Goal: Task Accomplishment & Management: Complete application form

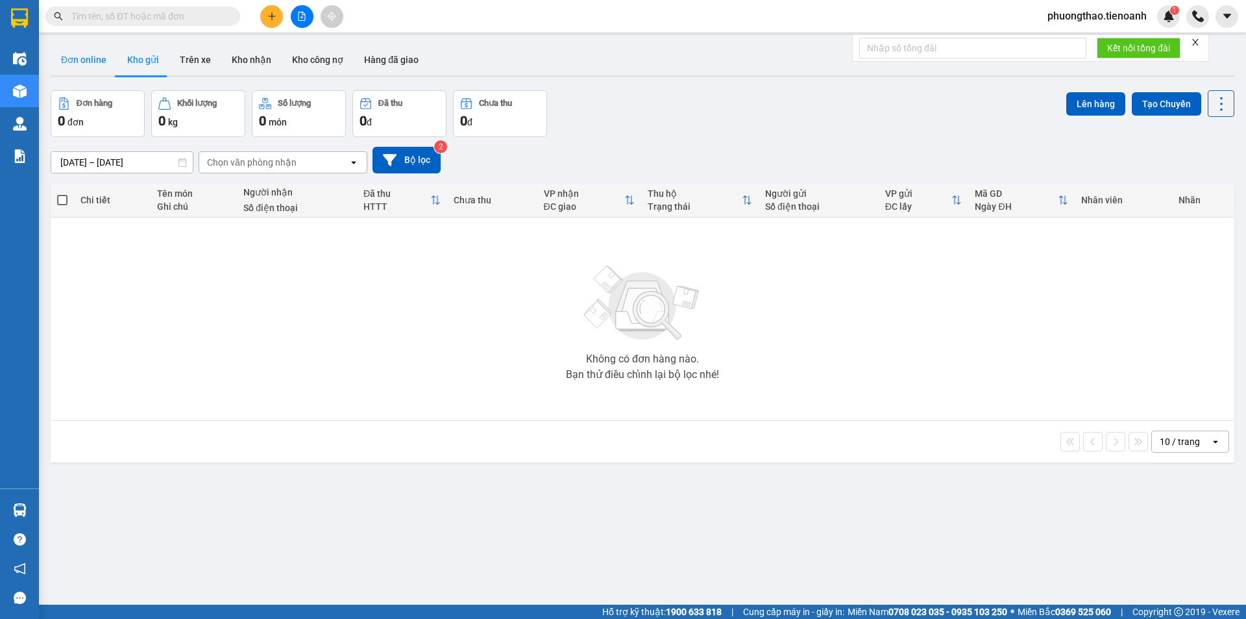
click at [79, 64] on button "Đơn online" at bounding box center [84, 59] width 66 height 31
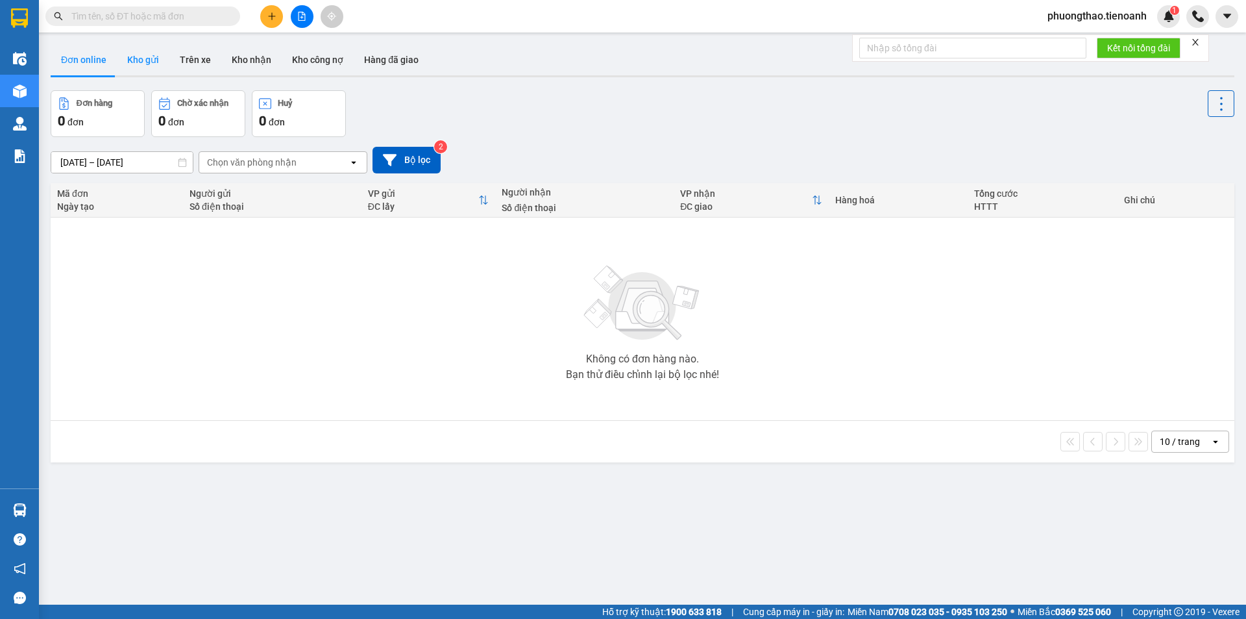
click at [151, 60] on button "Kho gửi" at bounding box center [143, 59] width 53 height 31
type input "[DATE] – [DATE]"
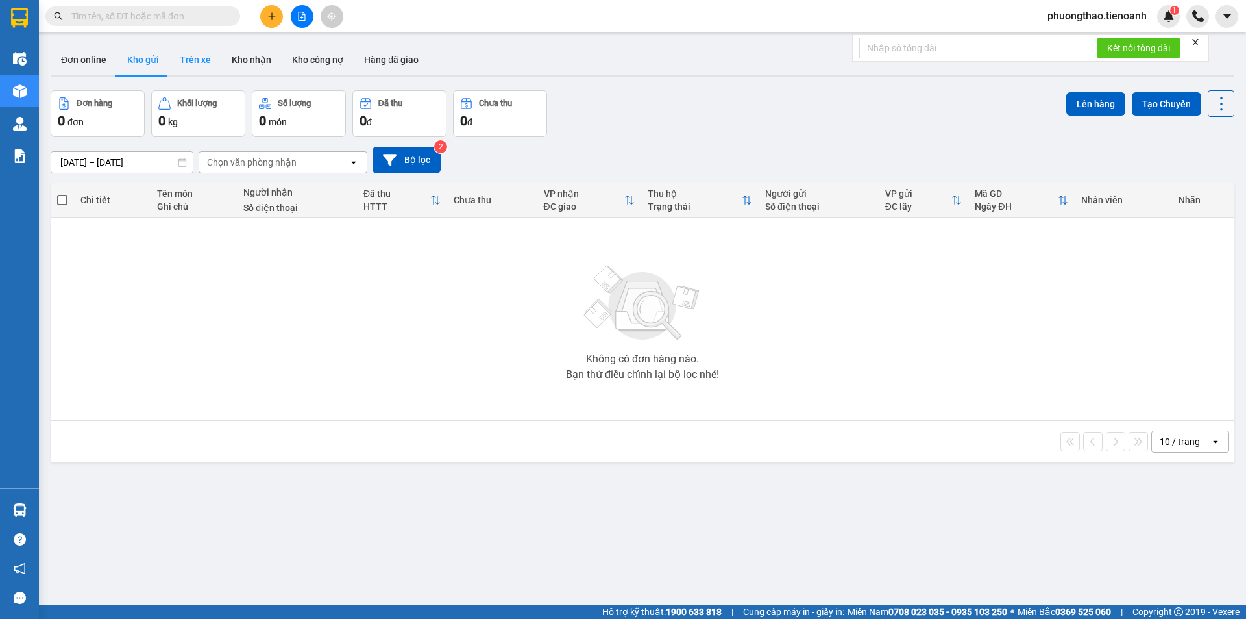
click at [188, 56] on button "Trên xe" at bounding box center [195, 59] width 52 height 31
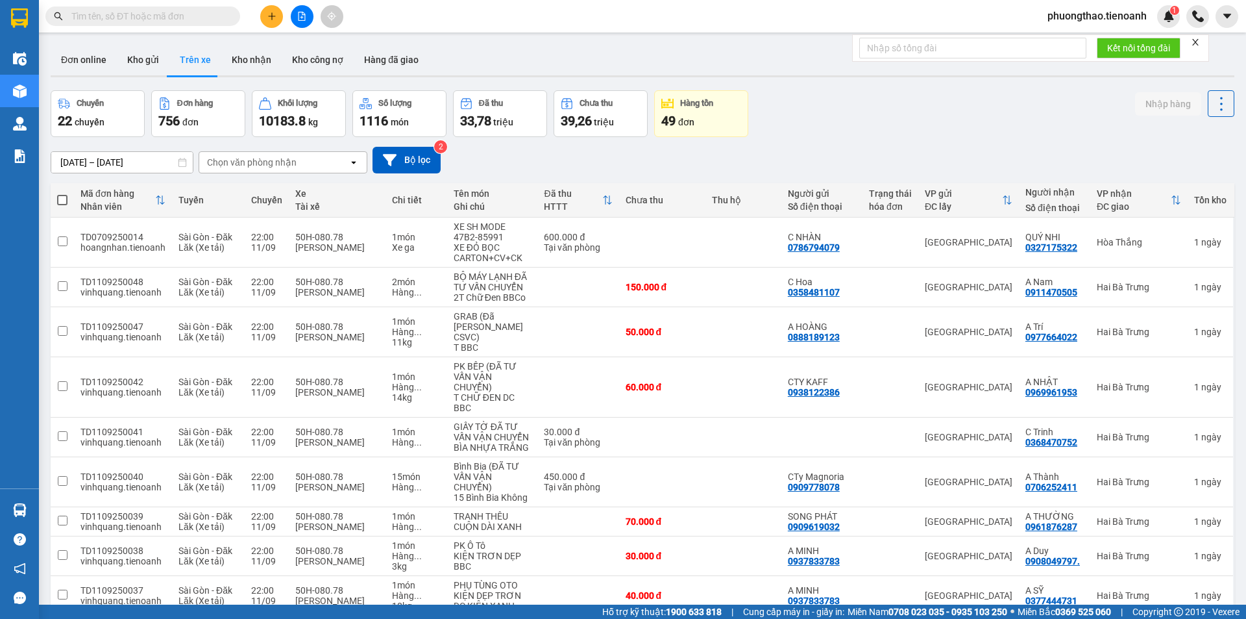
click at [196, 10] on input "text" at bounding box center [147, 16] width 153 height 14
paste input "0903607405"
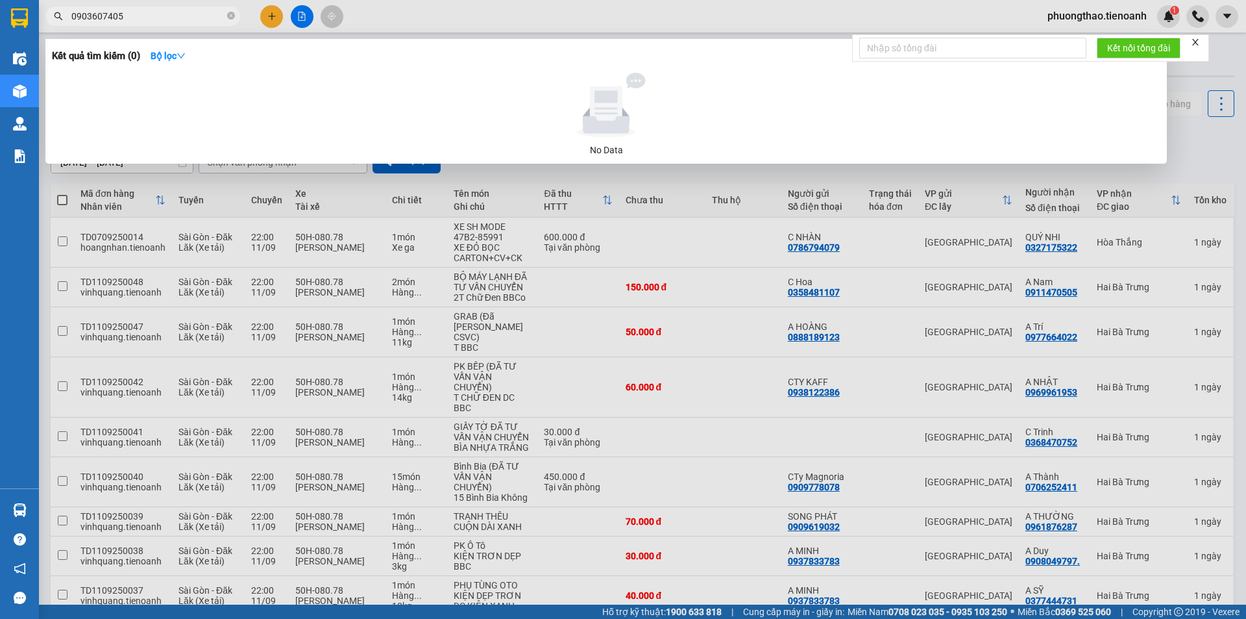
click at [182, 12] on input "0903607405" at bounding box center [147, 16] width 153 height 14
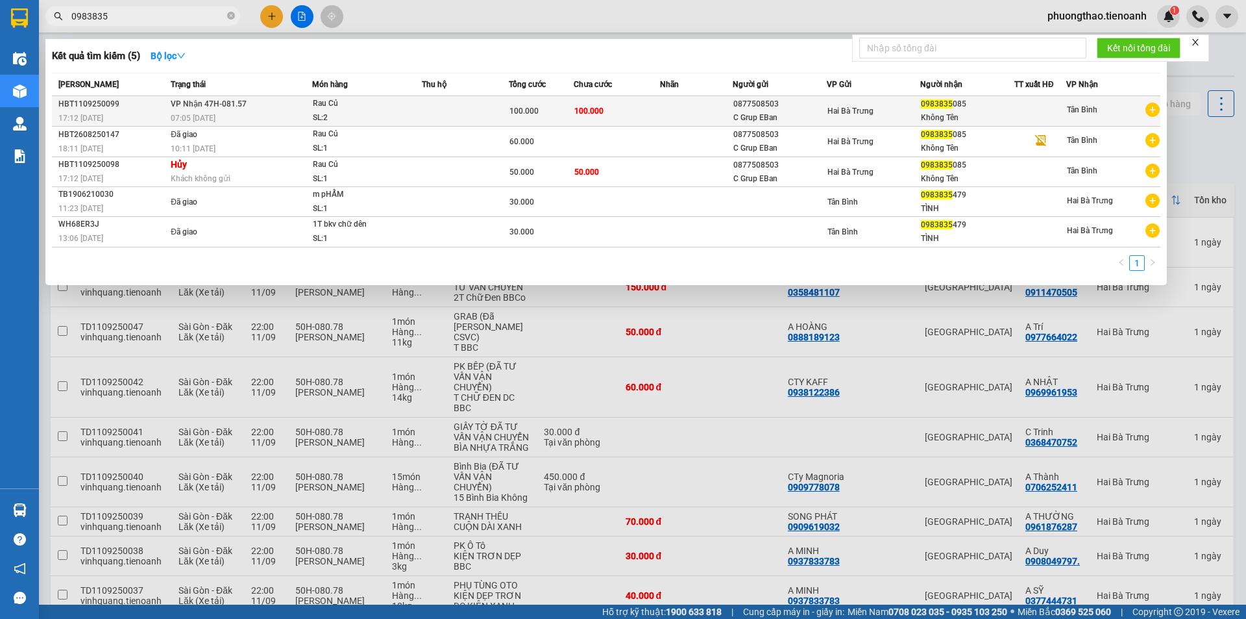
type input "0983835"
click at [974, 114] on div "Không Tên" at bounding box center [967, 118] width 93 height 14
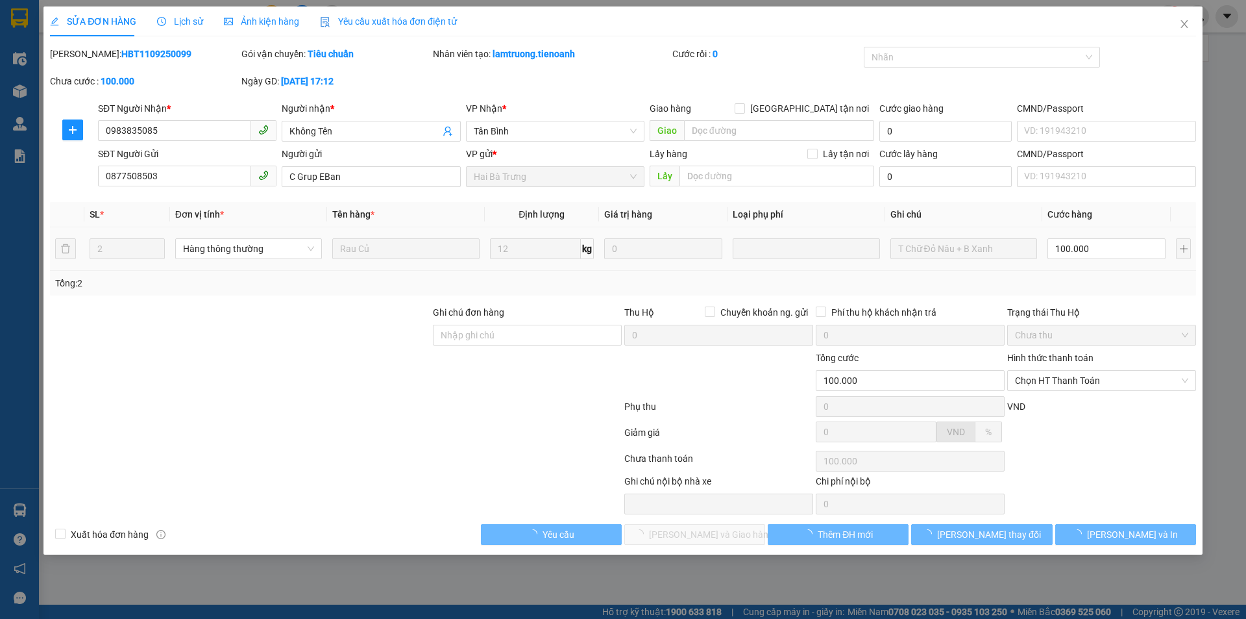
type input "0983835085"
type input "Không Tên"
type input "0877508503"
type input "C Grup EBan"
type input "100.000"
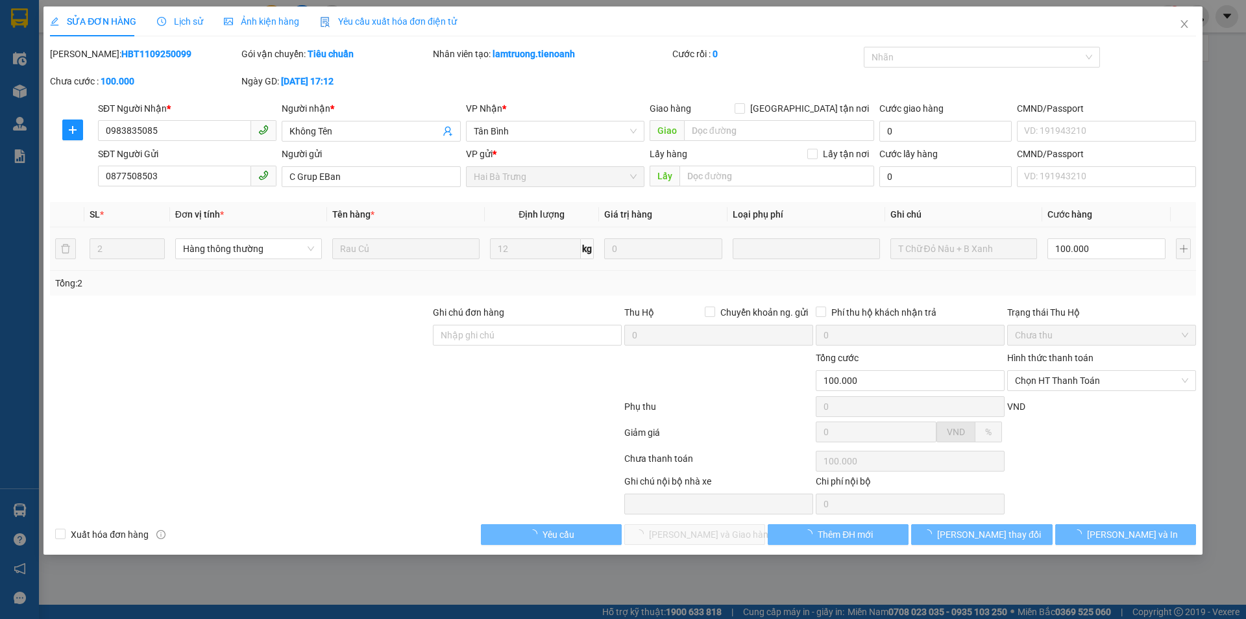
type input "100.000"
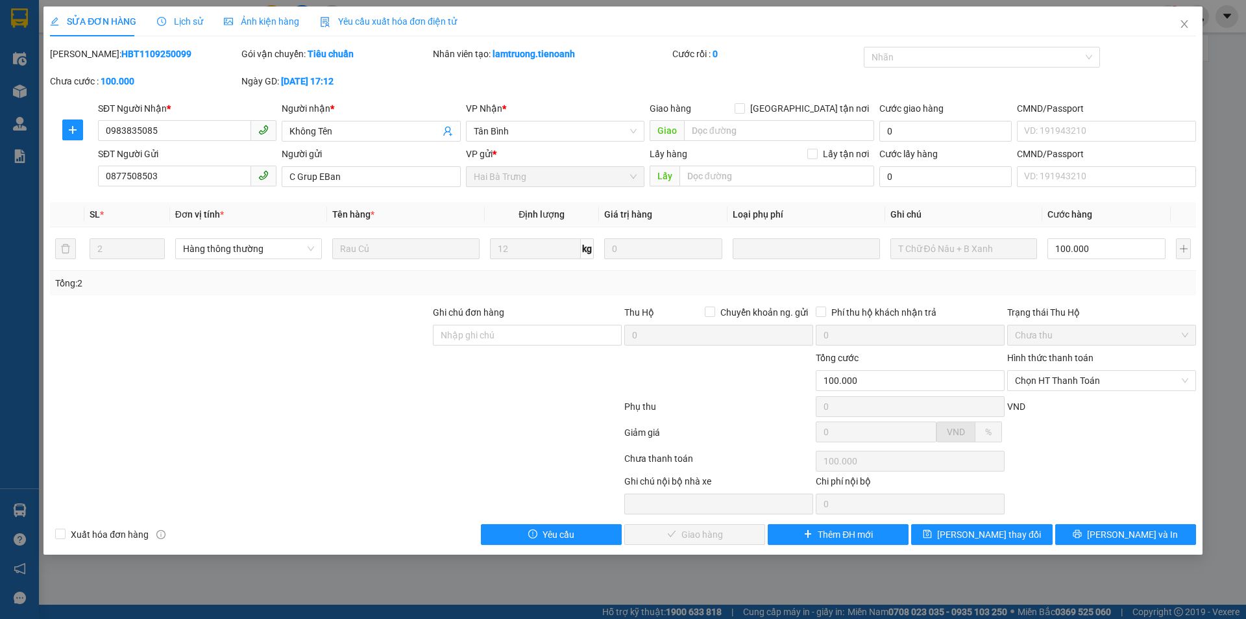
click at [323, 410] on div at bounding box center [336, 409] width 575 height 26
click at [451, 402] on div at bounding box center [336, 409] width 575 height 26
click at [1185, 27] on icon "close" at bounding box center [1185, 24] width 10 height 10
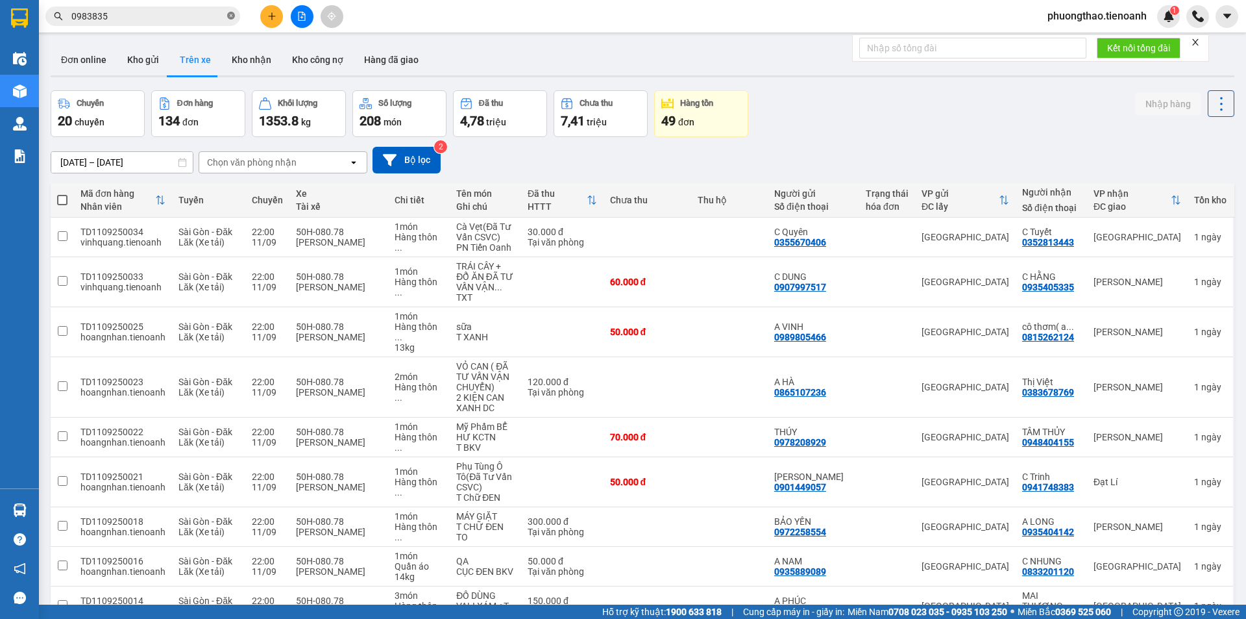
click at [227, 10] on span at bounding box center [231, 16] width 8 height 12
click at [182, 17] on input "text" at bounding box center [147, 16] width 153 height 14
paste input "0914611611"
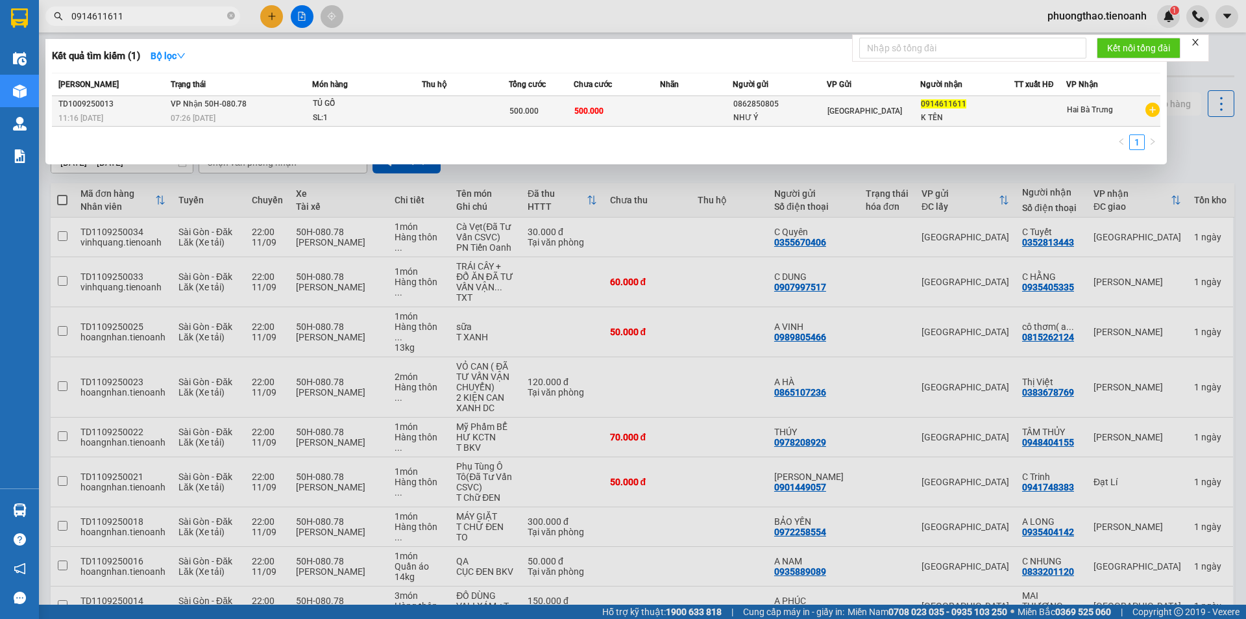
type input "0914611611"
click at [775, 116] on div "NHƯ Ý" at bounding box center [780, 118] width 93 height 14
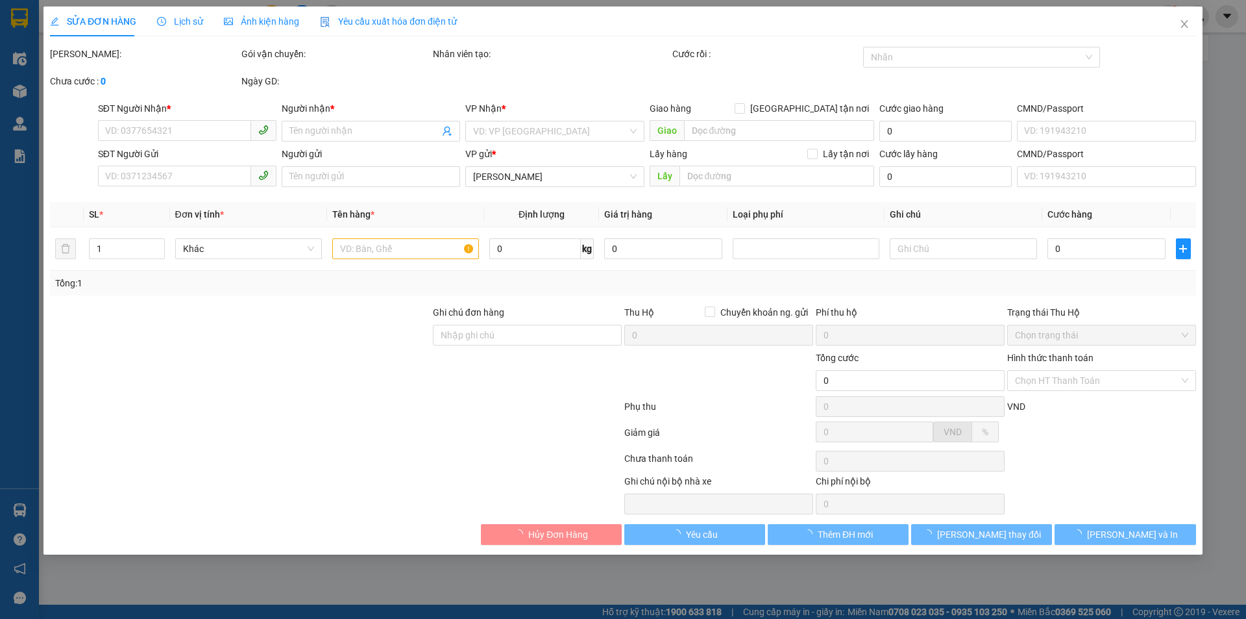
type input "0914611611"
type input "K TÊN"
type input "0862850805"
type input "NHƯ Ý"
type input "500.000"
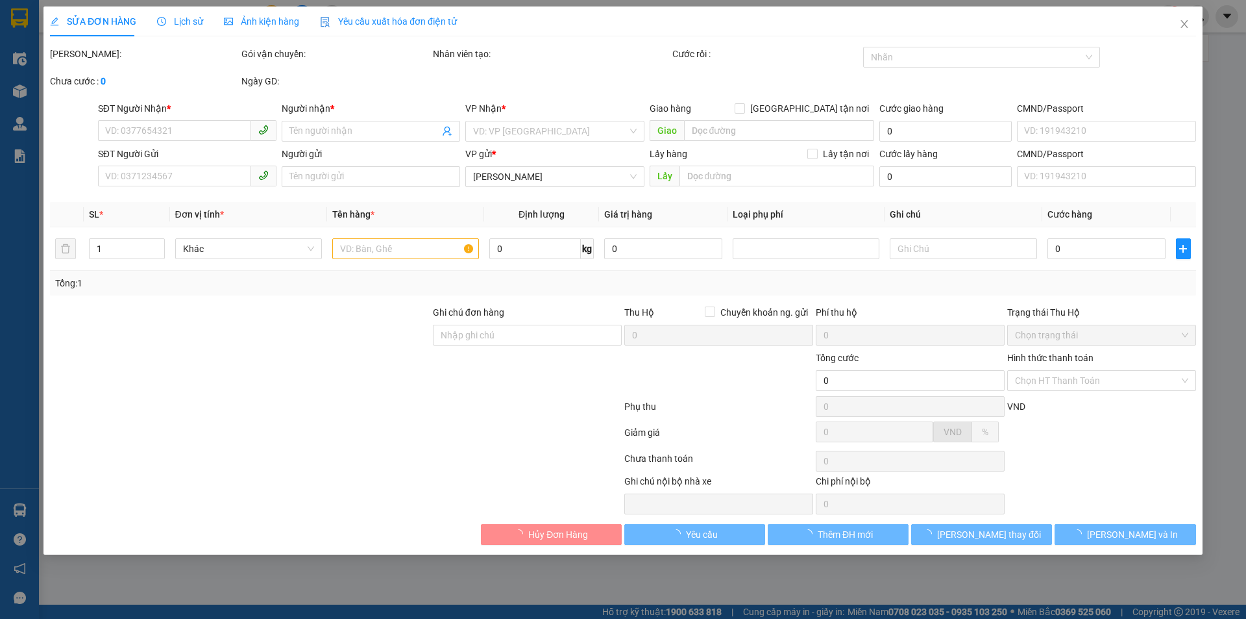
type input "500.000"
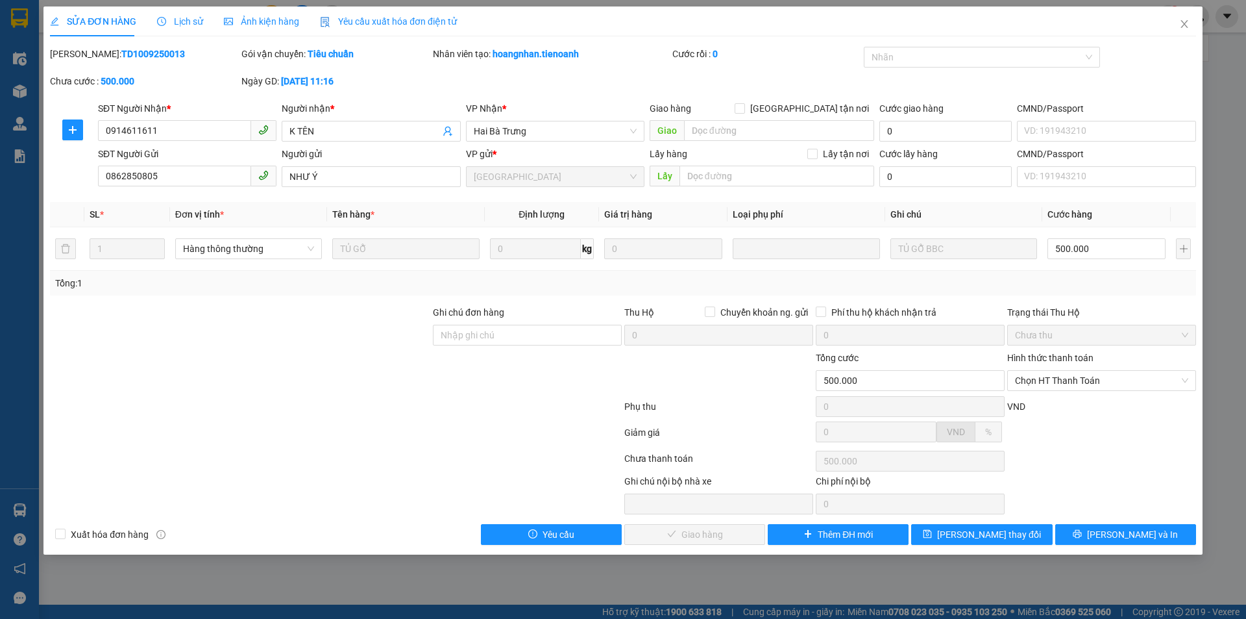
click at [354, 407] on div at bounding box center [336, 409] width 575 height 26
click at [276, 382] on div at bounding box center [240, 373] width 383 height 45
click at [384, 417] on div at bounding box center [336, 409] width 575 height 26
click at [319, 304] on div "Total Paid Fee 0 Total UnPaid Fee 500.000 Cash Collection Total Fee Mã ĐH: TD10…" at bounding box center [623, 296] width 1146 height 498
click at [1185, 32] on span "Close" at bounding box center [1185, 24] width 36 height 36
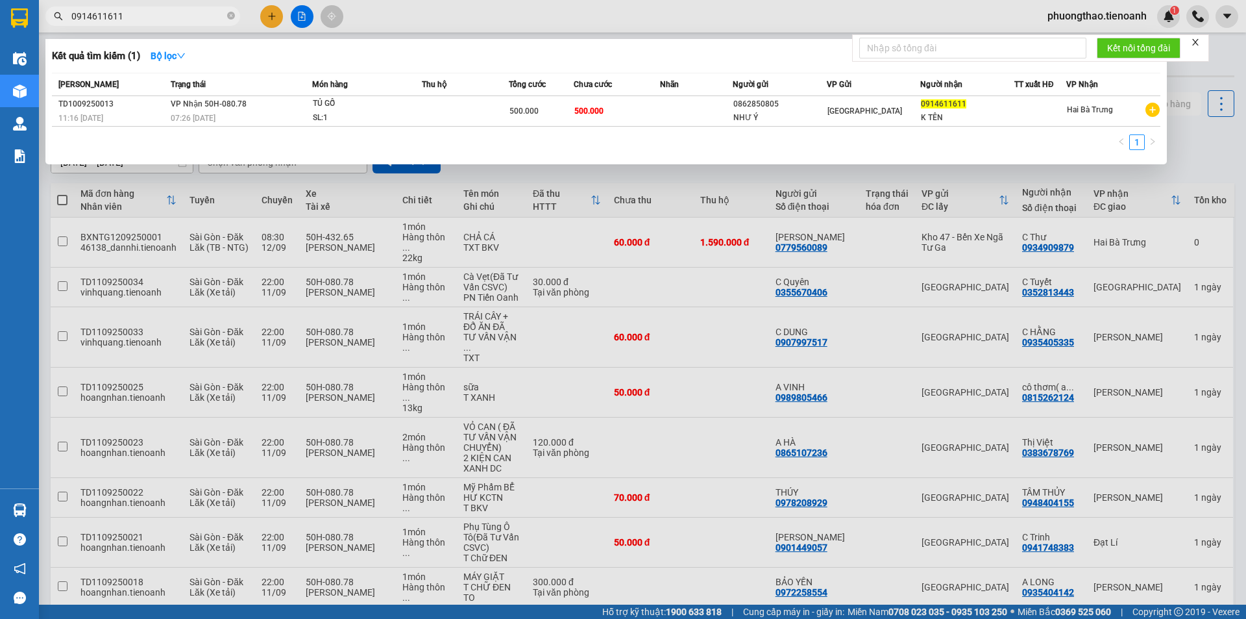
click at [214, 19] on input "0914611611" at bounding box center [147, 16] width 153 height 14
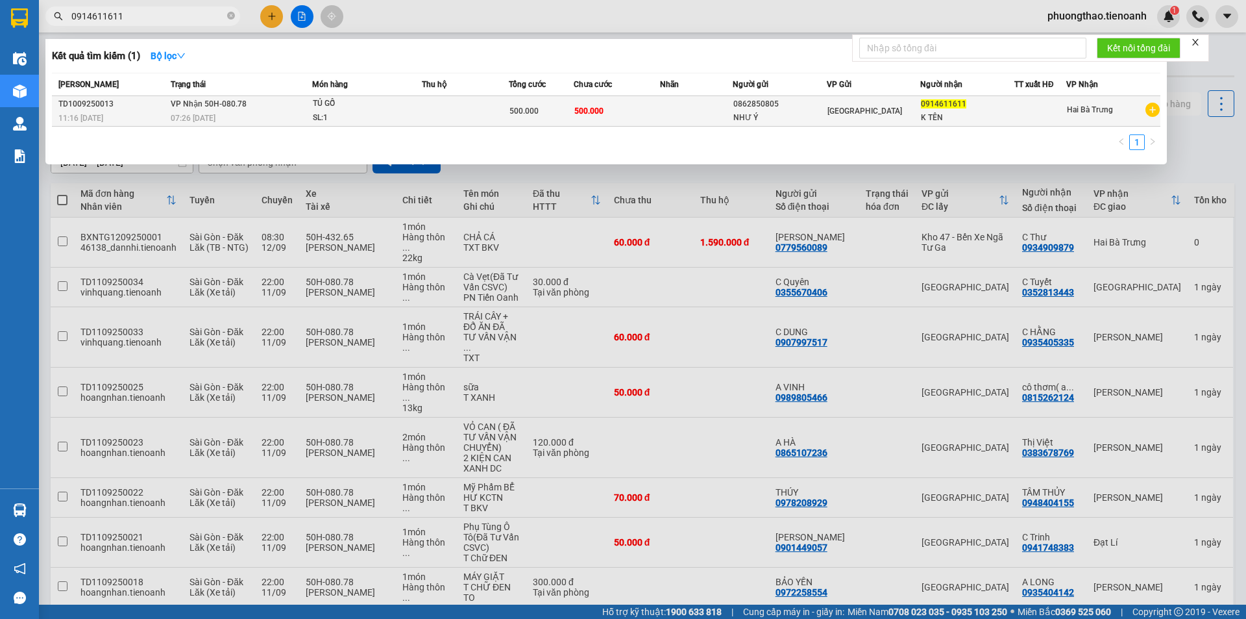
click at [286, 108] on td "VP Nhận 50H-080.78 07:26 [DATE]" at bounding box center [239, 111] width 145 height 31
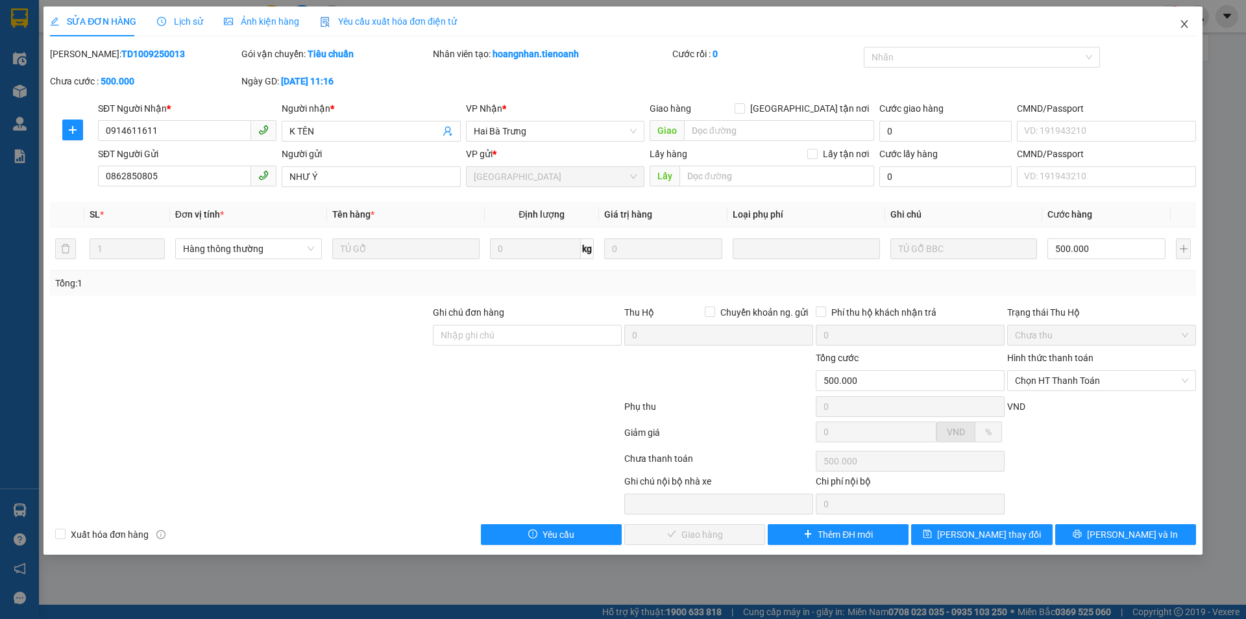
drag, startPoint x: 1187, startPoint y: 21, endPoint x: 195, endPoint y: 24, distance: 991.3
click at [1186, 21] on icon "close" at bounding box center [1185, 24] width 10 height 10
